Goal: Book appointment/travel/reservation

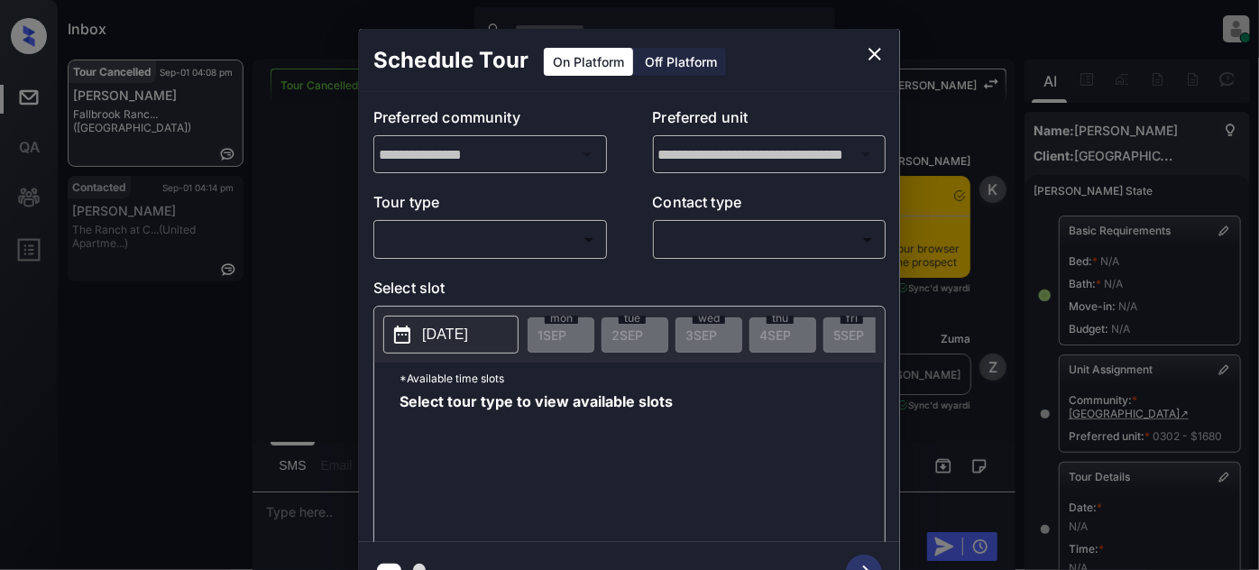
click at [554, 223] on div "​ ​" at bounding box center [490, 239] width 234 height 39
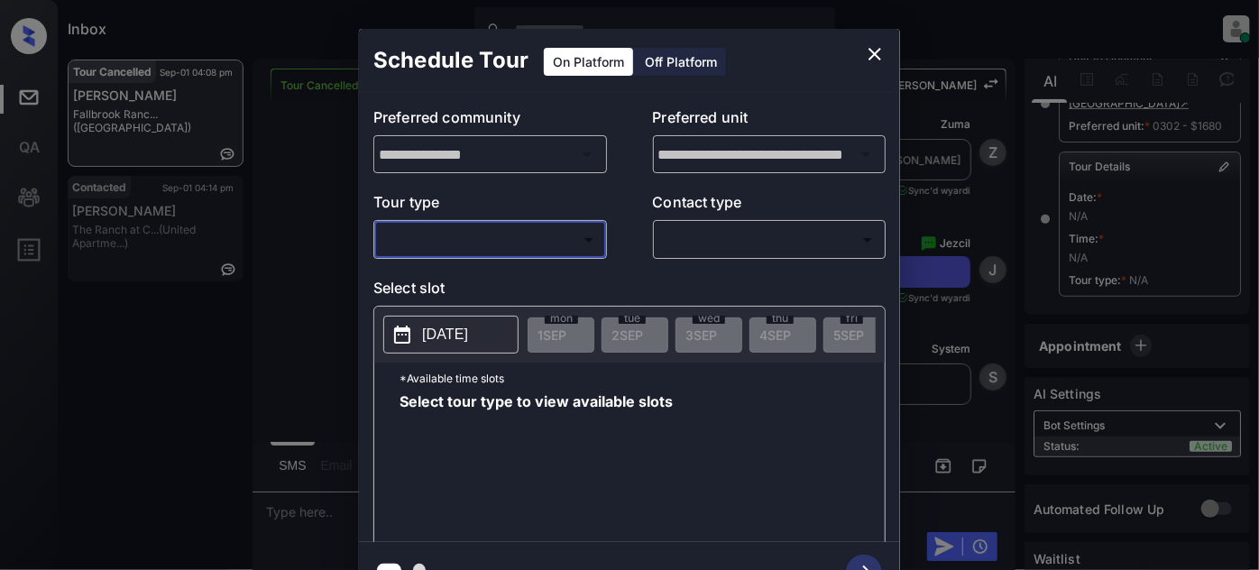
click at [528, 246] on body "Inbox [PERSON_NAME] Online Set yourself offline Set yourself on break Profile S…" at bounding box center [629, 285] width 1259 height 570
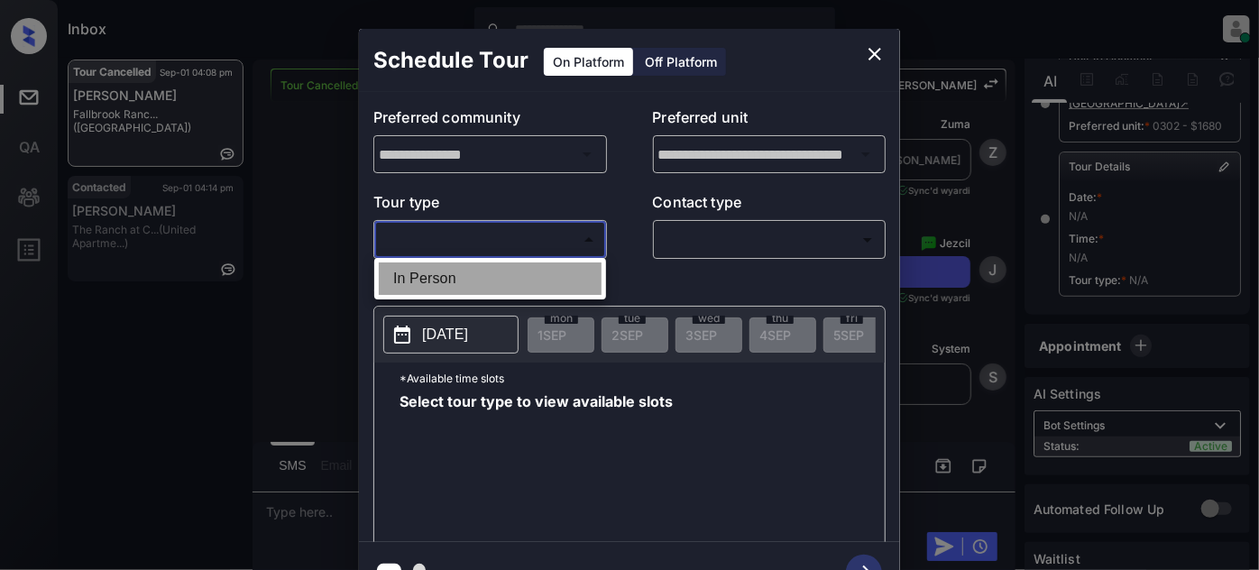
click at [481, 277] on li "In Person" at bounding box center [490, 279] width 223 height 32
type input "********"
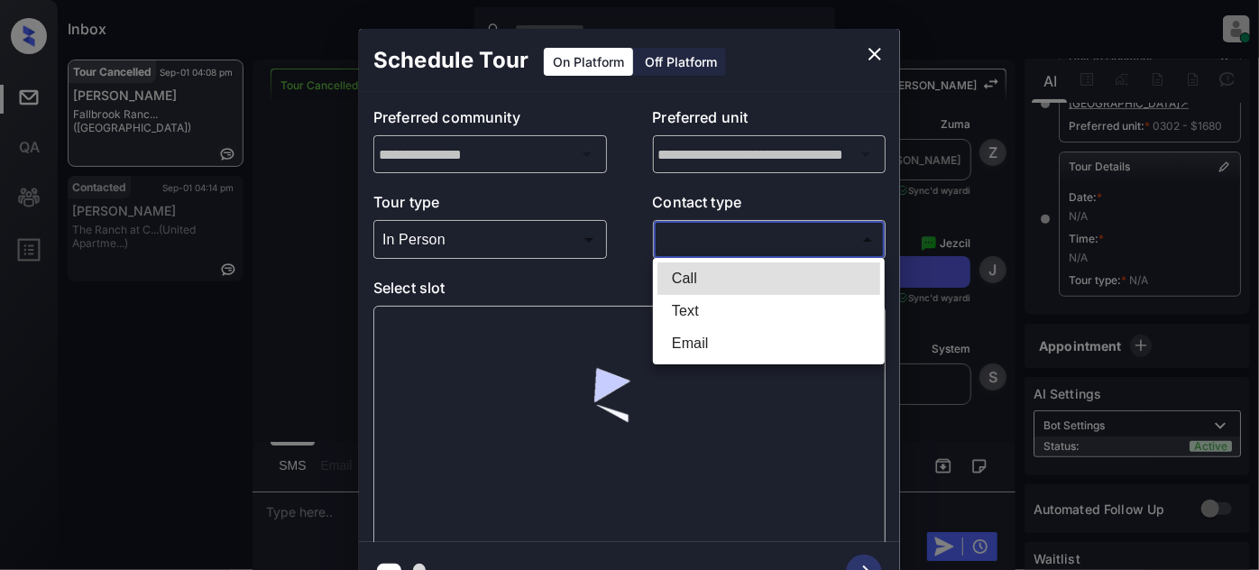
click at [713, 244] on body "Inbox [PERSON_NAME] Online Set yourself offline Set yourself on break Profile S…" at bounding box center [629, 285] width 1259 height 570
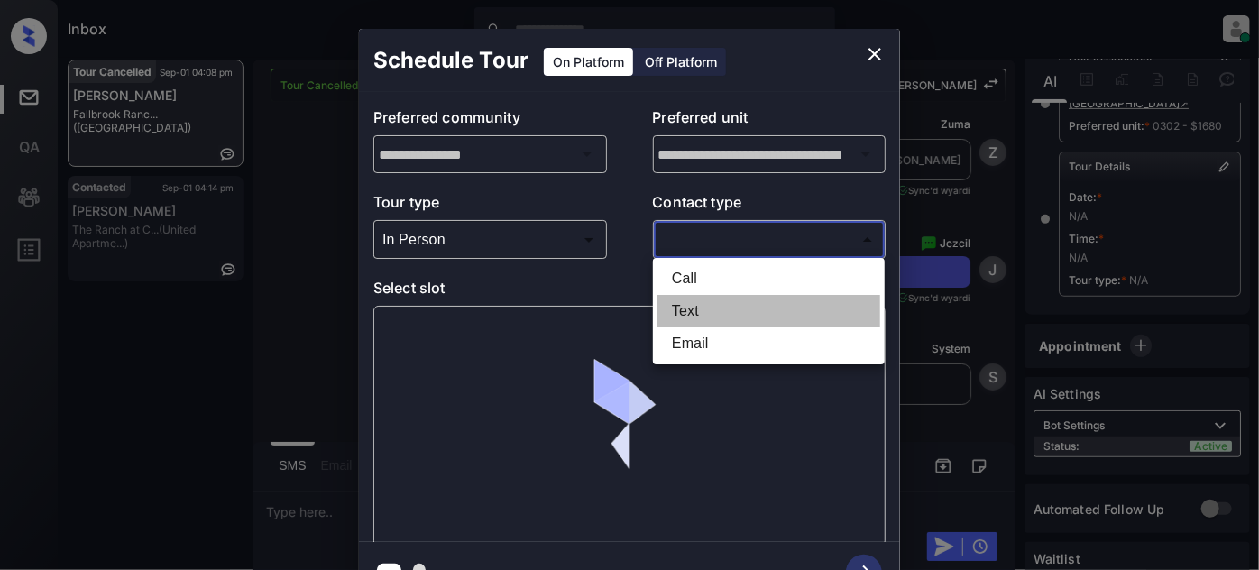
click at [705, 304] on li "Text" at bounding box center [769, 311] width 223 height 32
type input "****"
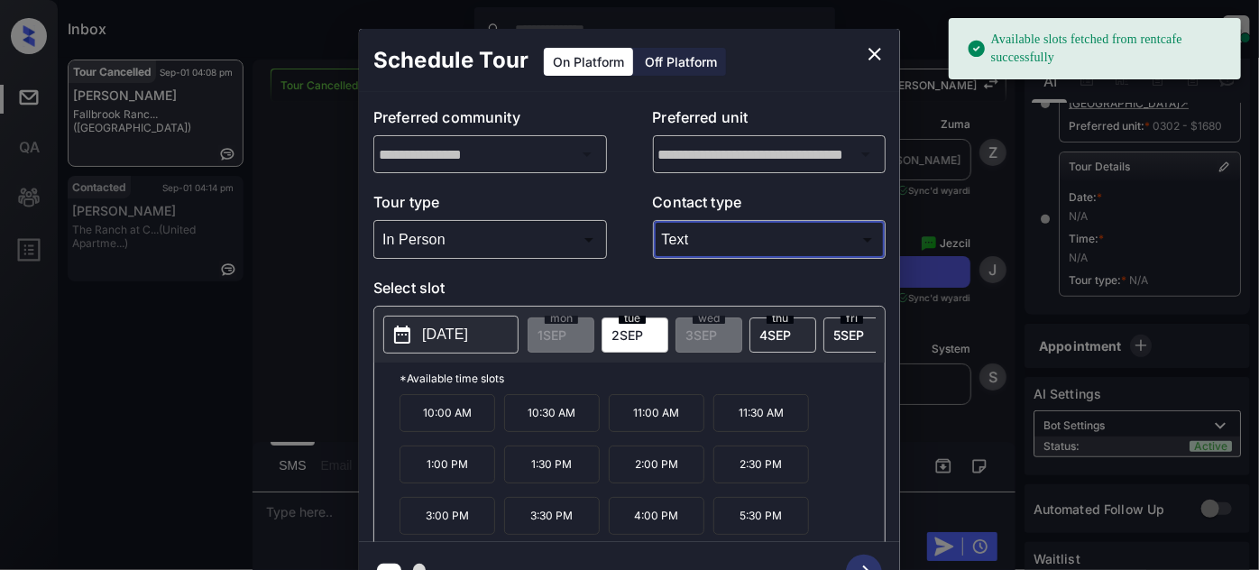
click at [779, 335] on span "[DATE]" at bounding box center [776, 334] width 32 height 15
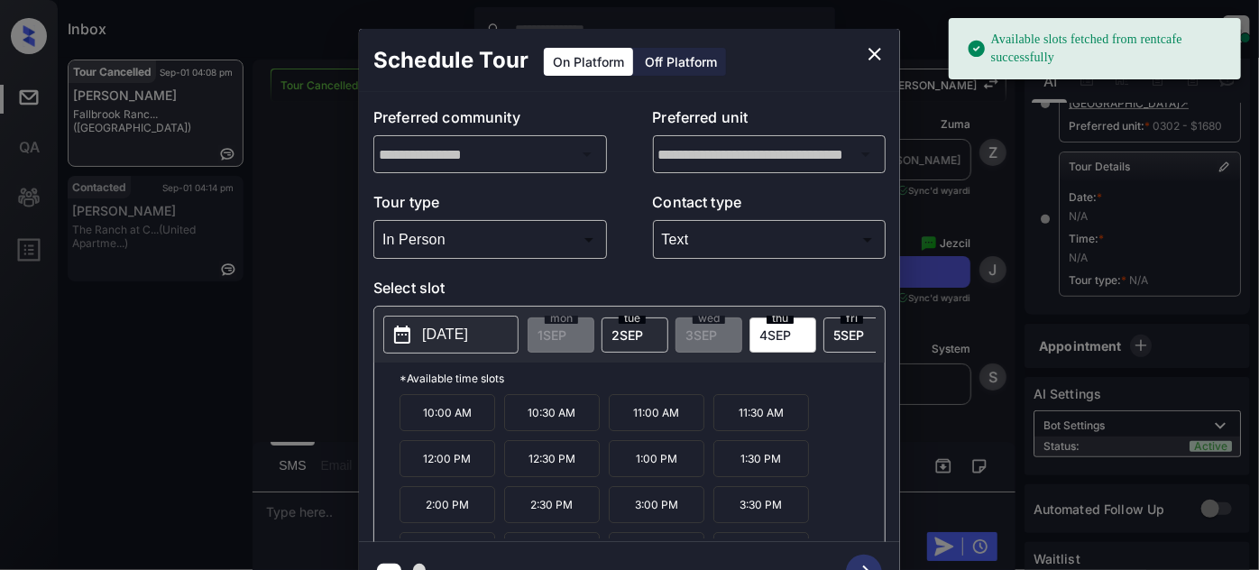
click at [486, 410] on p "10:00 AM" at bounding box center [448, 412] width 96 height 37
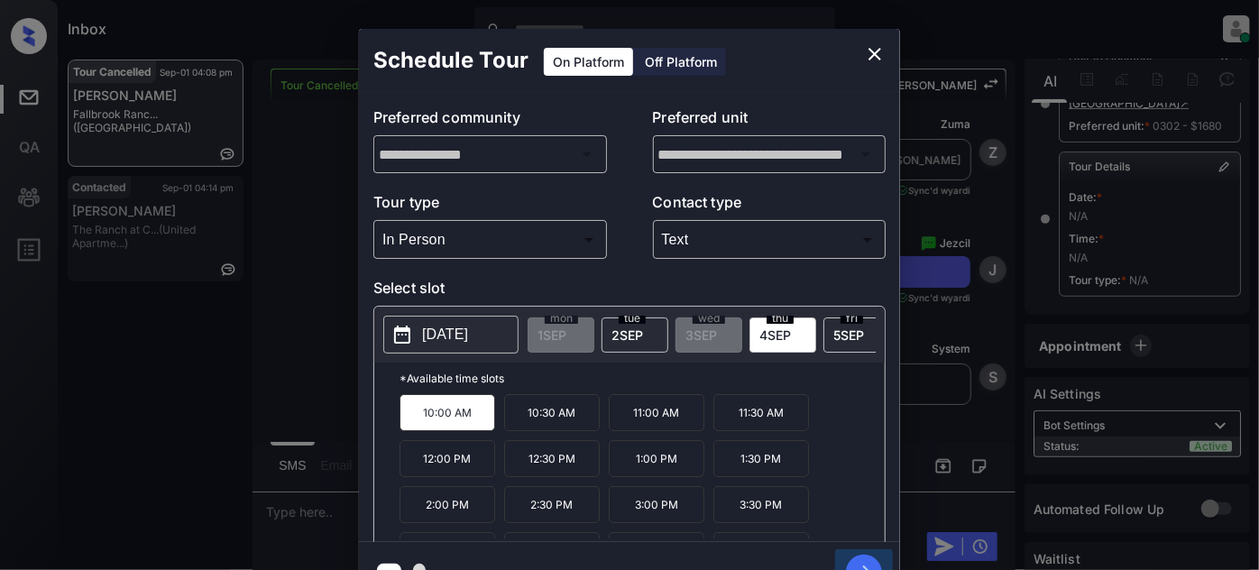
click at [862, 558] on icon "button" at bounding box center [864, 573] width 36 height 36
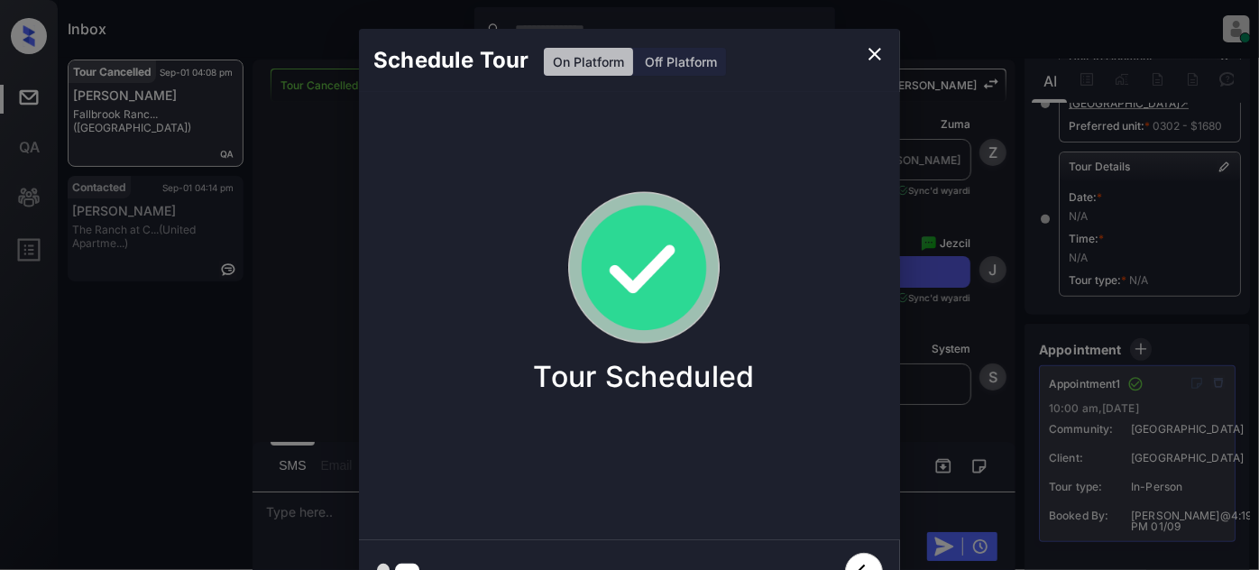
click at [868, 57] on icon "close" at bounding box center [875, 54] width 22 height 22
